Goal: Register for event/course

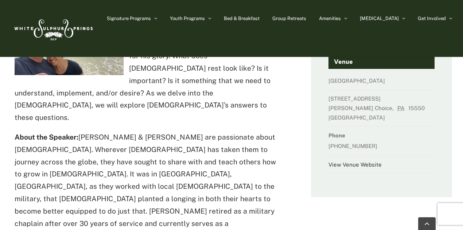
scroll to position [146, 0]
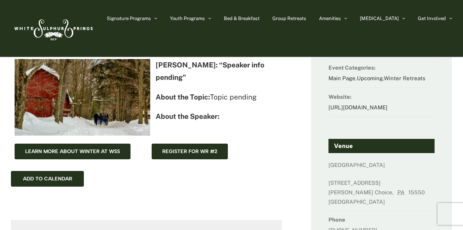
scroll to position [36, 0]
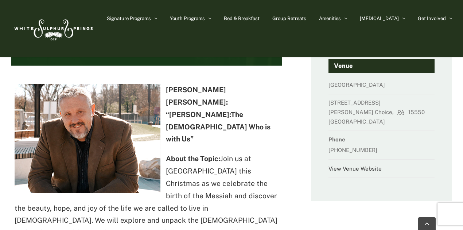
scroll to position [146, 0]
